Goal: Check status

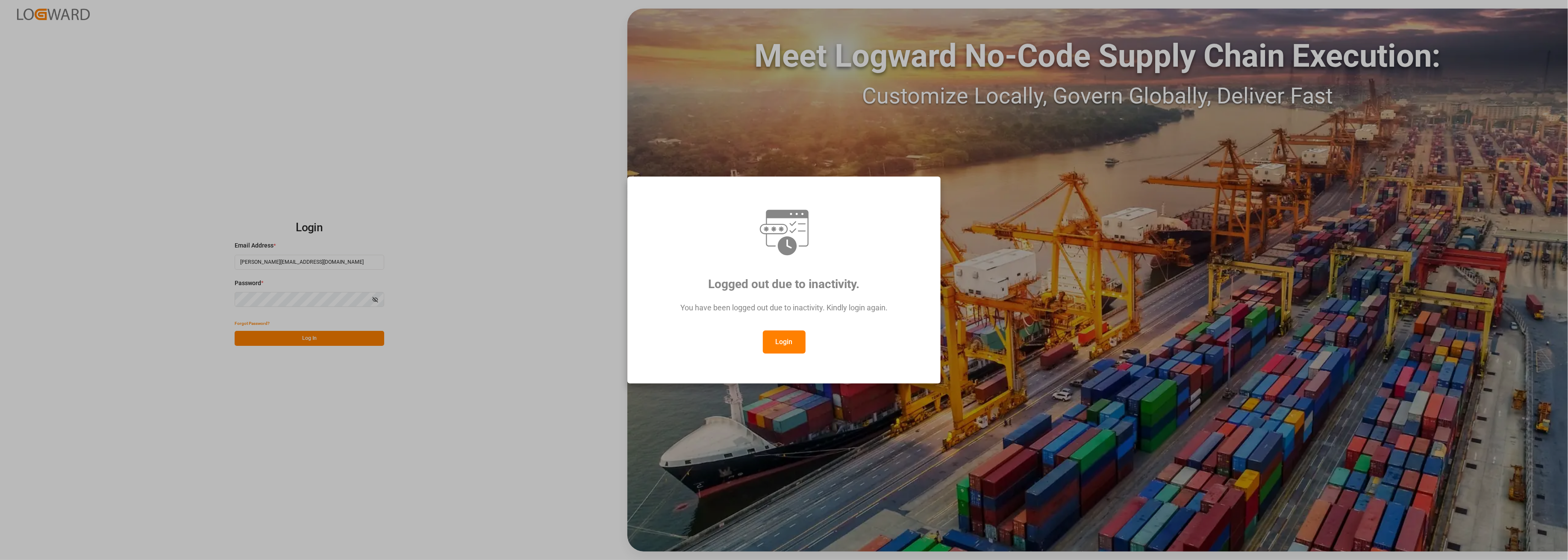
drag, startPoint x: 783, startPoint y: 342, endPoint x: 773, endPoint y: 339, distance: 10.4
click at [784, 341] on button "Login" at bounding box center [784, 341] width 43 height 23
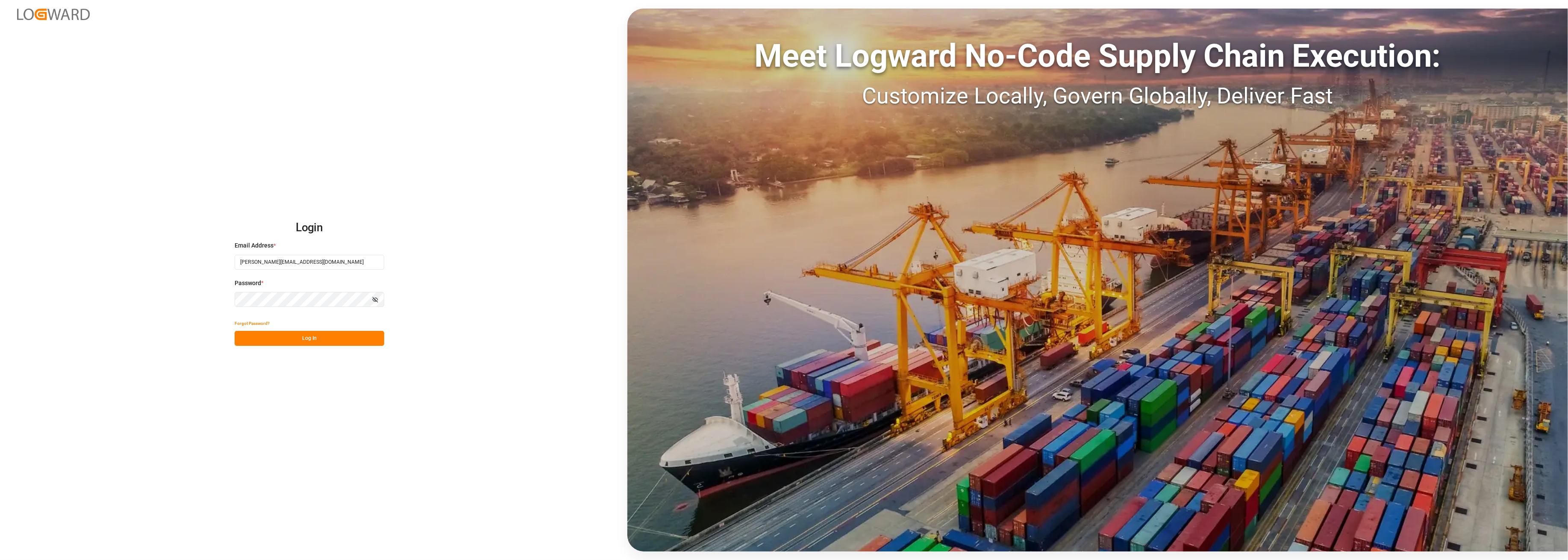
click at [268, 335] on button "Log In" at bounding box center [309, 338] width 150 height 15
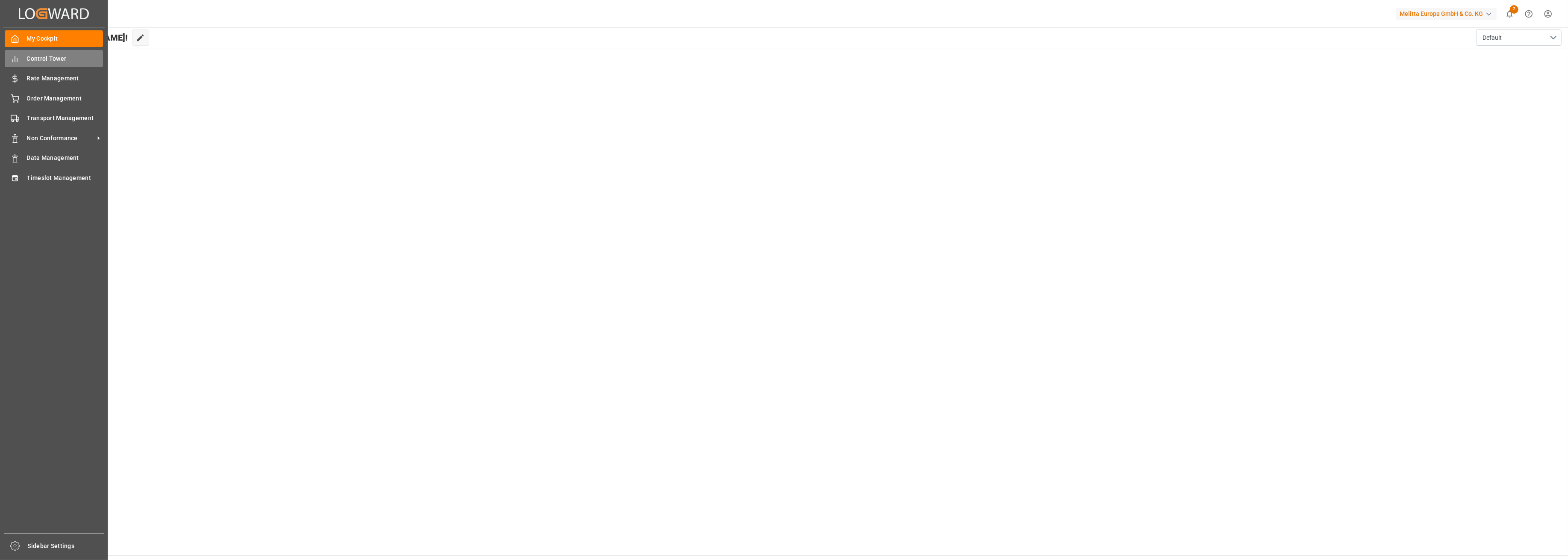
click at [47, 58] on span "Control Tower" at bounding box center [65, 59] width 77 height 9
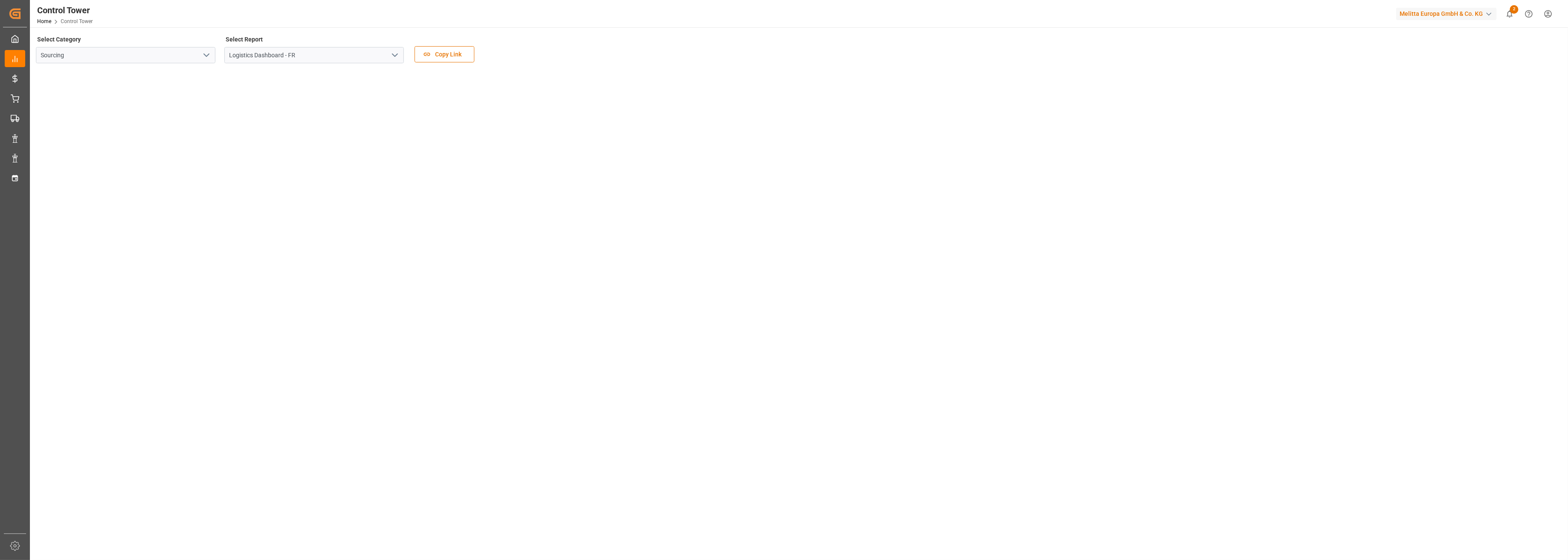
click at [394, 53] on icon "open menu" at bounding box center [394, 55] width 10 height 10
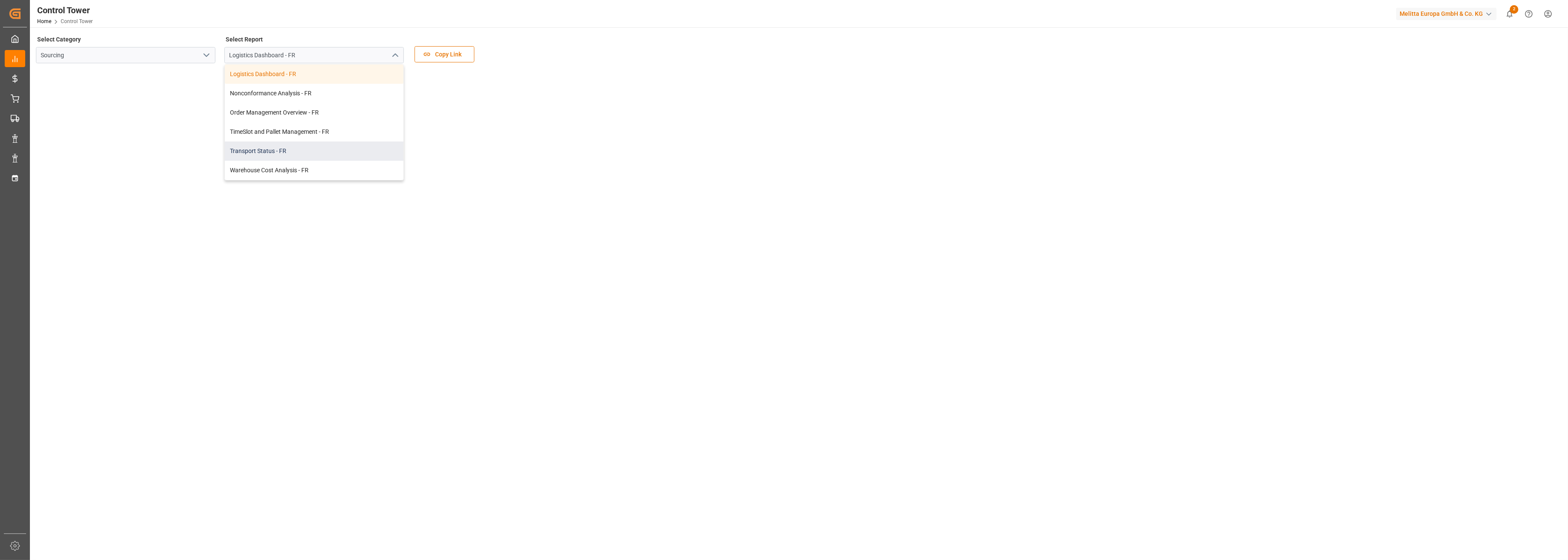
click at [264, 148] on div "Transport Status - FR" at bounding box center [314, 151] width 179 height 19
